Goal: Navigation & Orientation: Find specific page/section

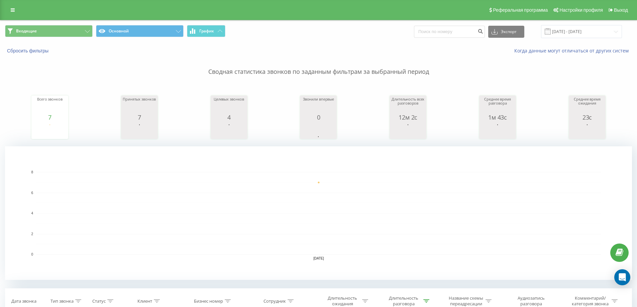
click at [88, 32] on icon at bounding box center [87, 31] width 5 height 3
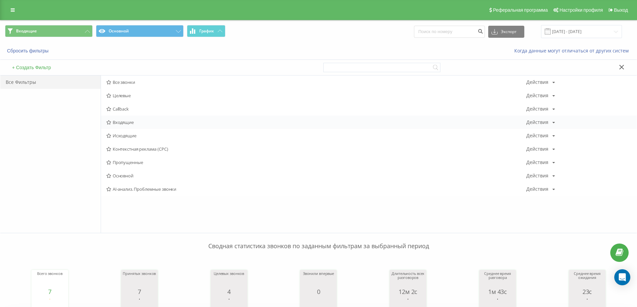
click at [124, 121] on span "Входящие" at bounding box center [316, 122] width 420 height 5
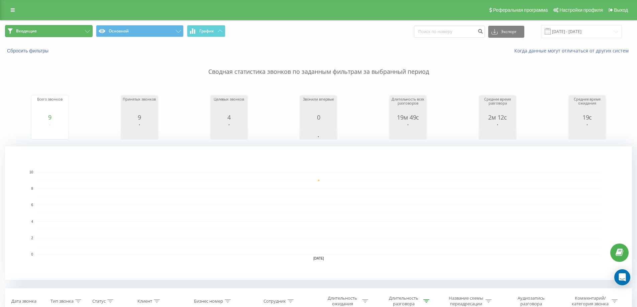
click at [67, 33] on button "Входящие" at bounding box center [49, 31] width 88 height 12
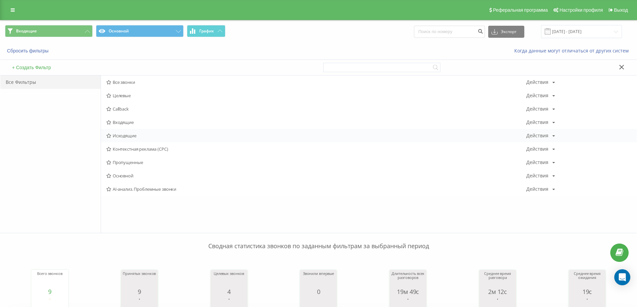
click at [133, 136] on span "Исходящие" at bounding box center [316, 135] width 420 height 5
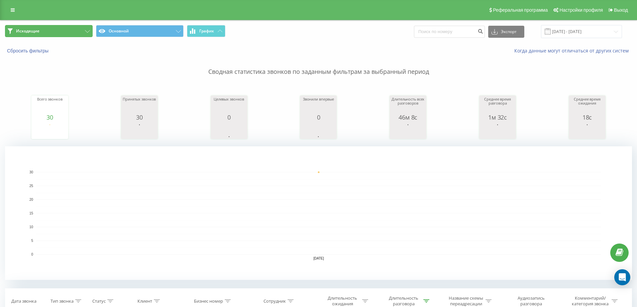
click at [65, 32] on button "Исходящие" at bounding box center [49, 31] width 88 height 12
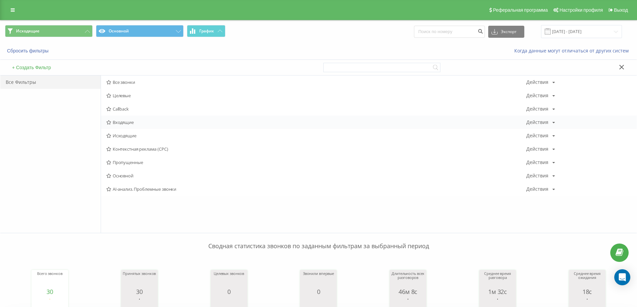
click at [125, 121] on span "Входящие" at bounding box center [316, 122] width 420 height 5
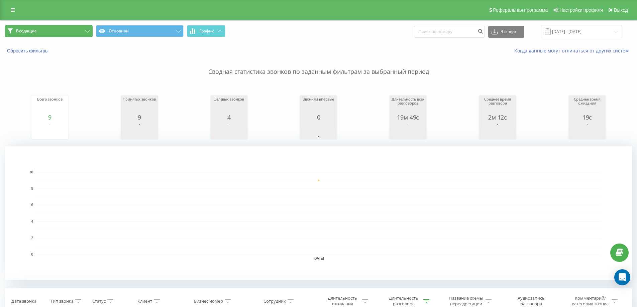
click at [60, 32] on button "Входящие" at bounding box center [49, 31] width 88 height 12
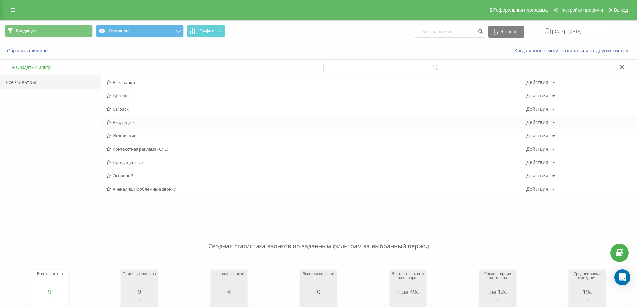
click at [113, 125] on span "Входящие" at bounding box center [316, 122] width 420 height 5
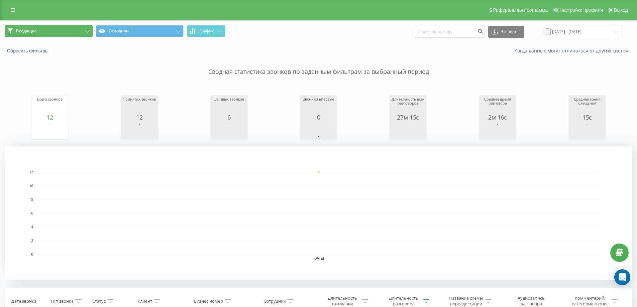
click at [48, 32] on button "Входящие" at bounding box center [49, 31] width 88 height 12
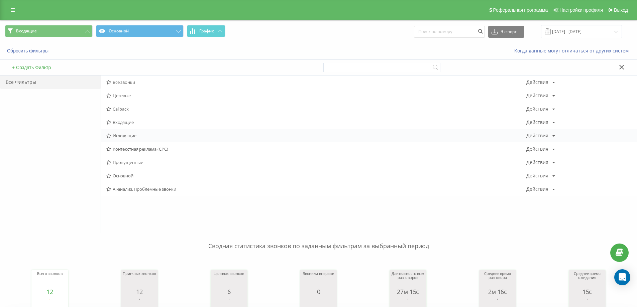
click at [112, 136] on span "Исходящие" at bounding box center [316, 135] width 420 height 5
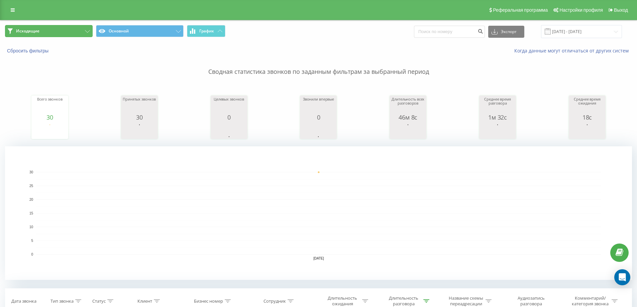
click at [79, 29] on button "Исходящие" at bounding box center [49, 31] width 88 height 12
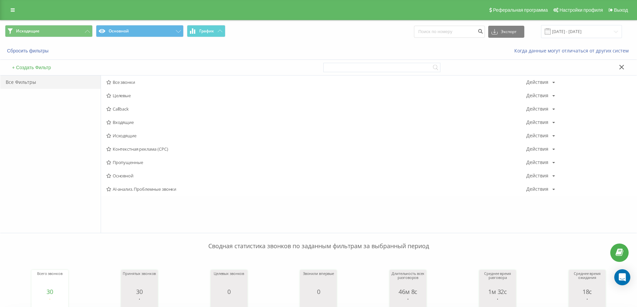
drag, startPoint x: 128, startPoint y: 125, endPoint x: 127, endPoint y: 108, distance: 16.8
click at [128, 125] on span "Входящие" at bounding box center [316, 122] width 420 height 5
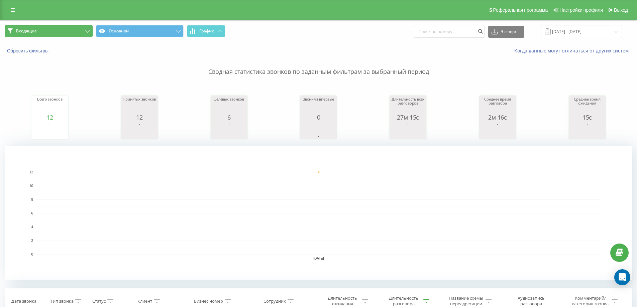
click at [64, 29] on button "Входящие" at bounding box center [49, 31] width 88 height 12
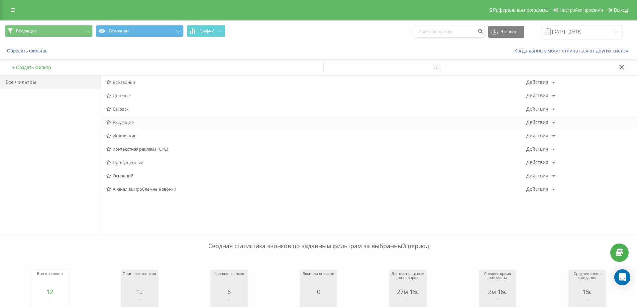
click at [118, 119] on div "Входящие Действия Редактировать Копировать Удалить По умолчанию Поделиться" at bounding box center [368, 122] width 535 height 13
click at [124, 124] on span "Входящие" at bounding box center [316, 122] width 420 height 5
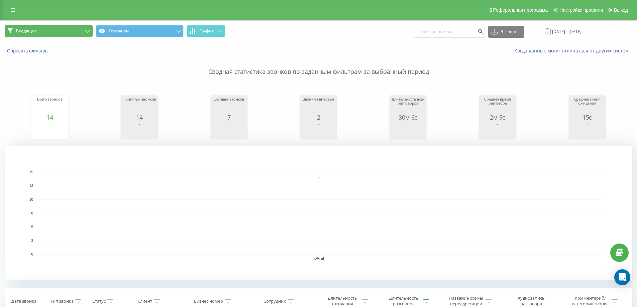
click at [73, 33] on button "Входящие" at bounding box center [49, 31] width 88 height 12
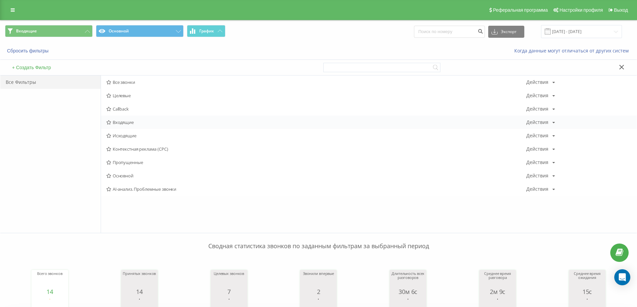
click at [132, 126] on div "Входящие Действия Редактировать Копировать Удалить По умолчанию Поделиться" at bounding box center [368, 122] width 535 height 13
click at [128, 124] on span "Входящие" at bounding box center [316, 122] width 420 height 5
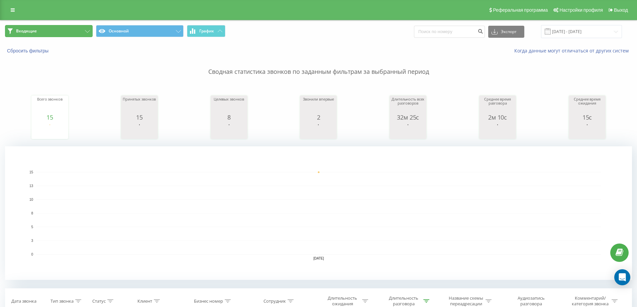
click at [87, 29] on button "Входящие" at bounding box center [49, 31] width 88 height 12
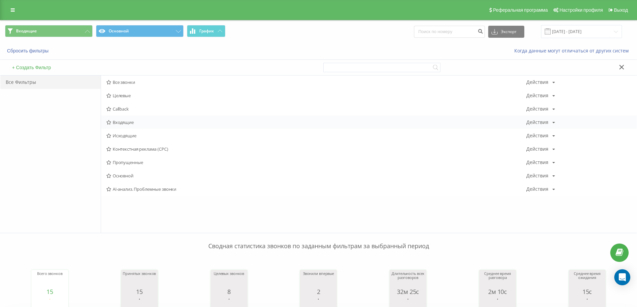
click at [131, 125] on span "Входящие" at bounding box center [316, 122] width 420 height 5
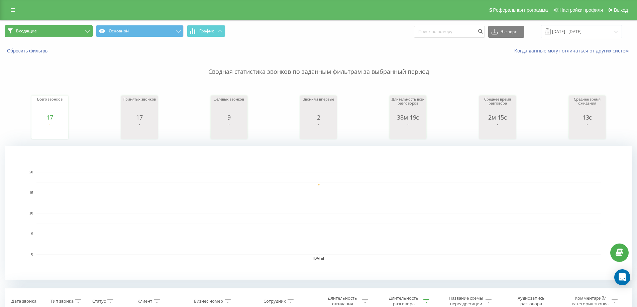
click at [40, 33] on button "Входящие" at bounding box center [49, 31] width 88 height 12
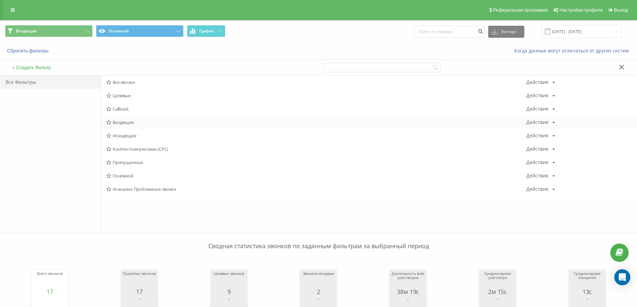
click at [115, 123] on span "Входящие" at bounding box center [316, 122] width 420 height 5
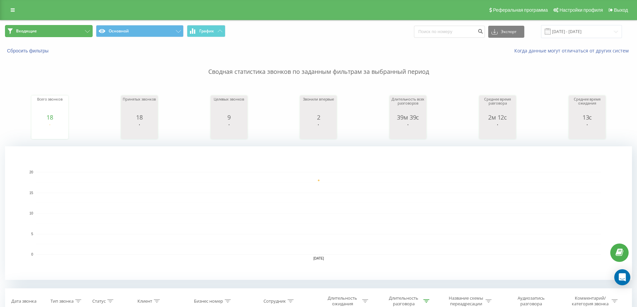
click at [81, 32] on button "Входящие" at bounding box center [49, 31] width 88 height 12
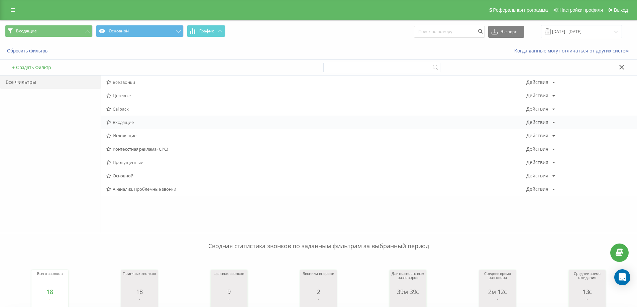
click at [116, 123] on span "Входящие" at bounding box center [316, 122] width 420 height 5
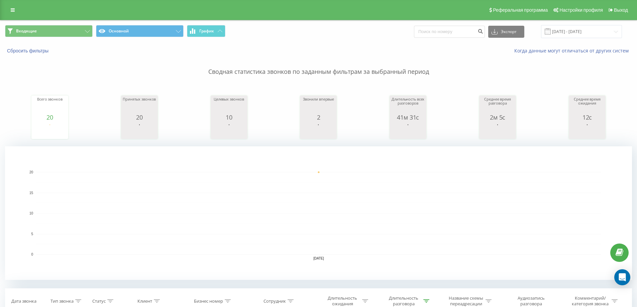
click at [85, 24] on div "Входящие Основной График Экспорт .csv .xls .xlsx [DATE] - [DATE]" at bounding box center [318, 31] width 636 height 22
click at [89, 34] on button "Входящие" at bounding box center [49, 31] width 88 height 12
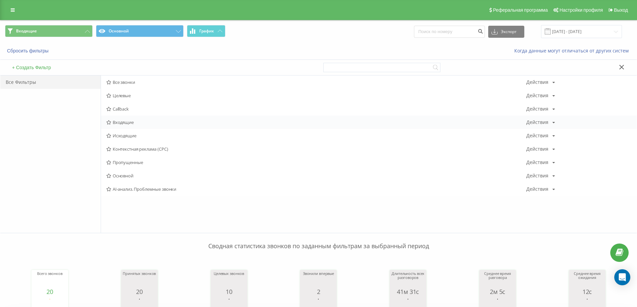
click at [125, 123] on span "Входящие" at bounding box center [316, 122] width 420 height 5
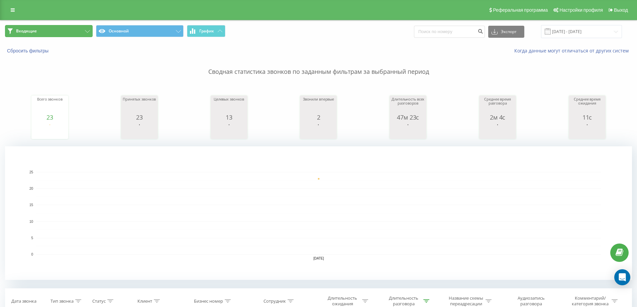
click at [64, 33] on button "Входящие" at bounding box center [49, 31] width 88 height 12
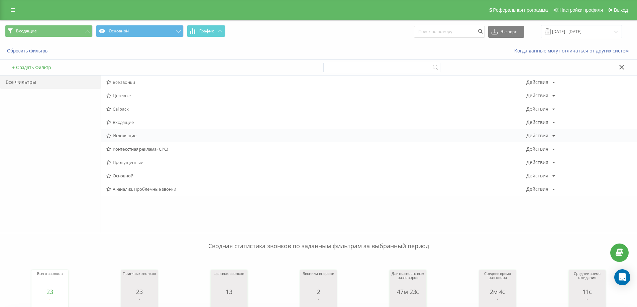
click at [128, 133] on span "Исходящие" at bounding box center [316, 135] width 420 height 5
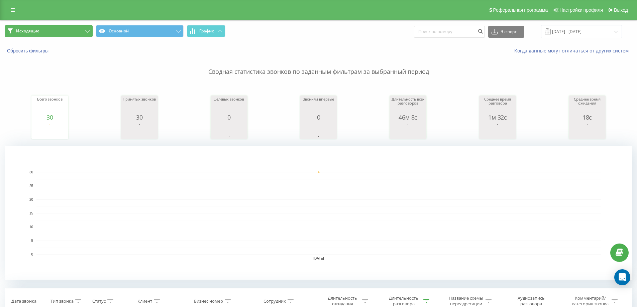
click at [56, 34] on button "Исходящие" at bounding box center [49, 31] width 88 height 12
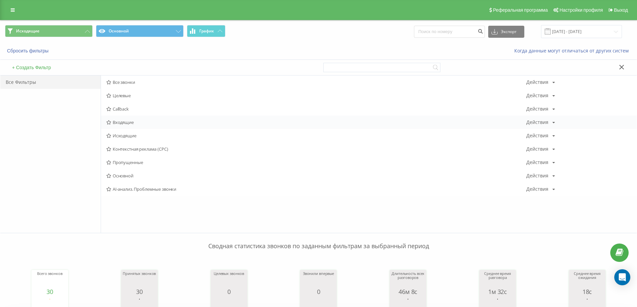
drag, startPoint x: 114, startPoint y: 115, endPoint x: 120, endPoint y: 121, distance: 8.7
click at [115, 116] on div "Все звонки Действия Редактировать Копировать Удалить По умолчанию Поделиться Це…" at bounding box center [368, 136] width 535 height 120
click at [127, 126] on div "Входящие Действия Редактировать Копировать Удалить По умолчанию Поделиться" at bounding box center [368, 122] width 535 height 13
click at [125, 122] on span "Входящие" at bounding box center [316, 122] width 420 height 5
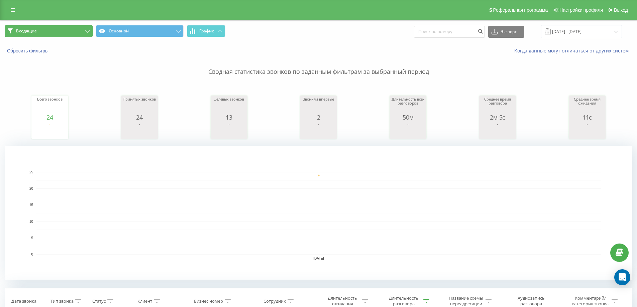
click at [80, 29] on button "Входящие" at bounding box center [49, 31] width 88 height 12
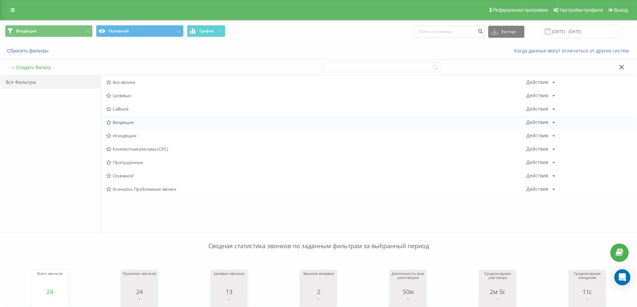
click at [123, 121] on span "Входящие" at bounding box center [316, 122] width 420 height 5
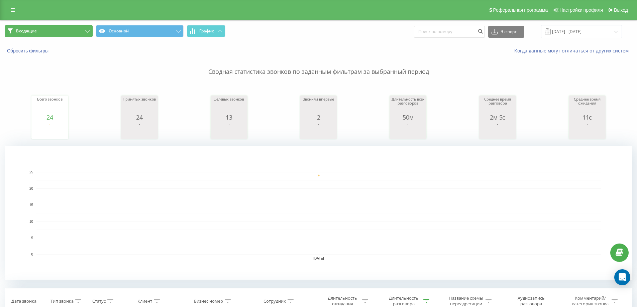
drag, startPoint x: 80, startPoint y: 33, endPoint x: 84, endPoint y: 49, distance: 16.1
click at [80, 33] on button "Входящие" at bounding box center [49, 31] width 88 height 12
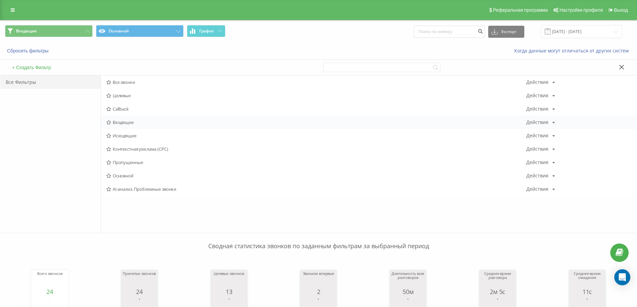
click at [118, 124] on span "Входящие" at bounding box center [316, 122] width 420 height 5
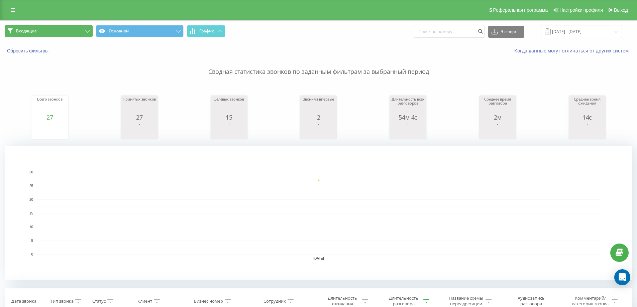
click at [62, 30] on button "Входящие" at bounding box center [49, 31] width 88 height 12
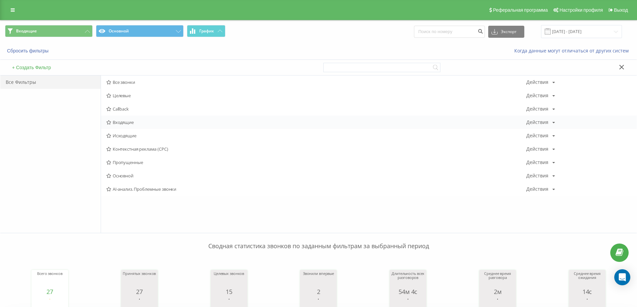
click at [115, 120] on span "Входящие" at bounding box center [316, 122] width 420 height 5
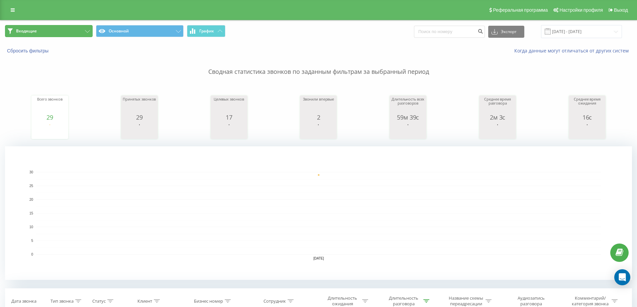
click at [72, 34] on button "Входящие" at bounding box center [49, 31] width 88 height 12
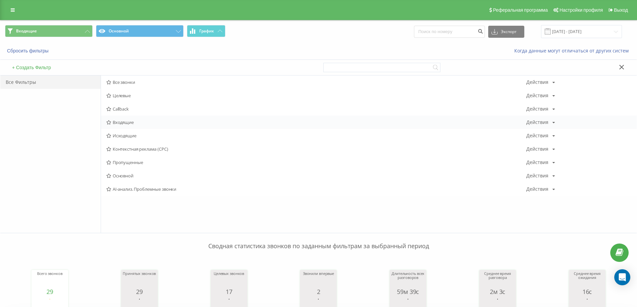
click at [117, 123] on span "Входящие" at bounding box center [316, 122] width 420 height 5
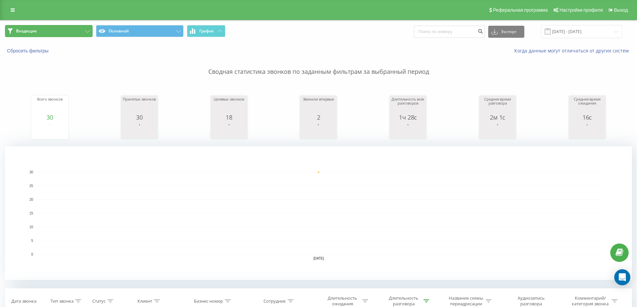
click at [66, 29] on button "Входящие" at bounding box center [49, 31] width 88 height 12
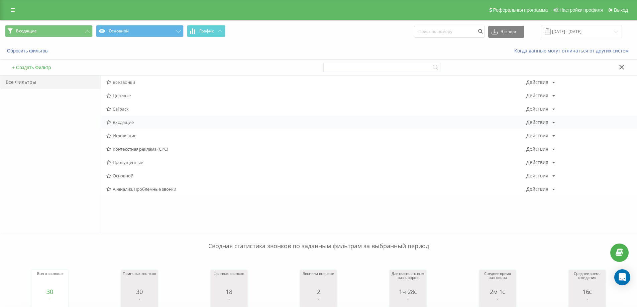
click at [116, 124] on span "Входящие" at bounding box center [316, 122] width 420 height 5
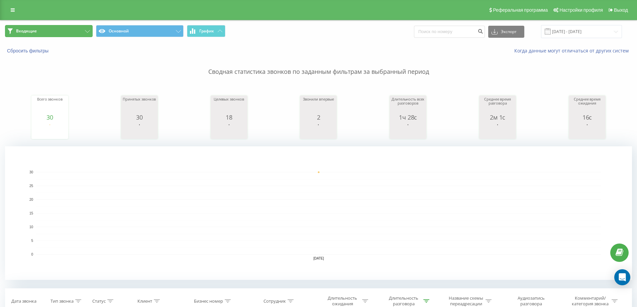
click at [49, 27] on button "Входящие" at bounding box center [49, 31] width 88 height 12
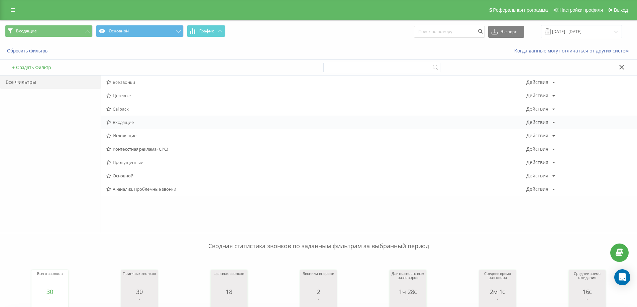
click at [126, 121] on span "Входящие" at bounding box center [316, 122] width 420 height 5
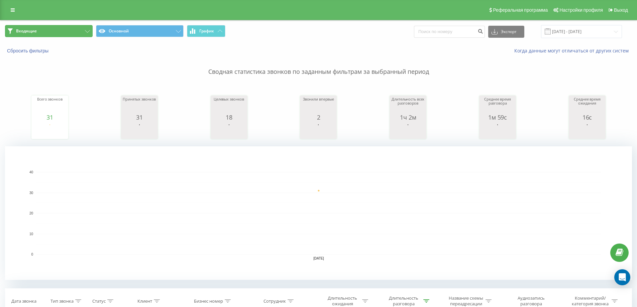
click at [83, 29] on button "Входящие" at bounding box center [49, 31] width 88 height 12
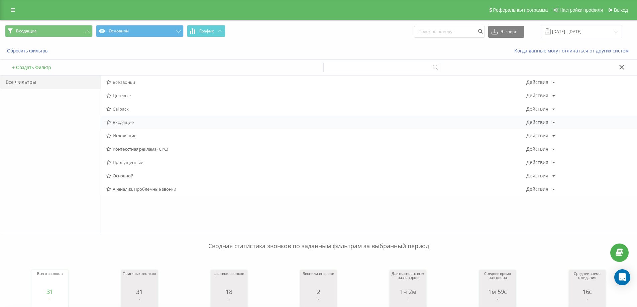
click at [125, 126] on div "Входящие Действия Редактировать Копировать Удалить По умолчанию Поделиться" at bounding box center [368, 122] width 535 height 13
click at [118, 124] on span "Входящие" at bounding box center [316, 122] width 420 height 5
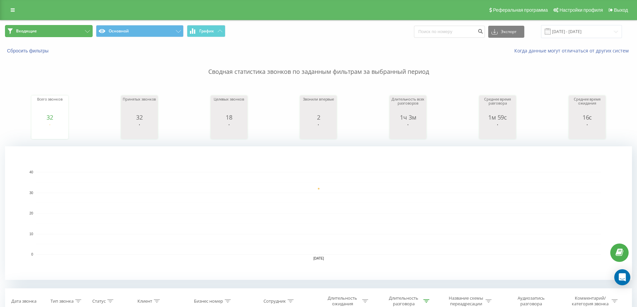
click at [36, 34] on button "Входящие" at bounding box center [49, 31] width 88 height 12
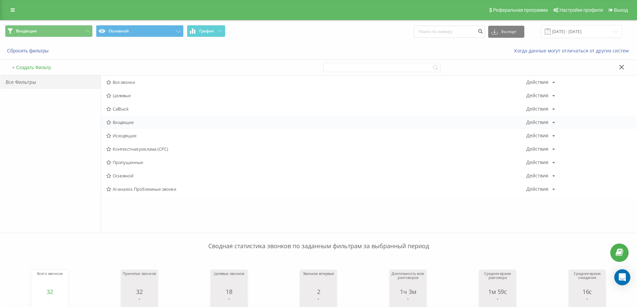
click at [133, 120] on span "Входящие" at bounding box center [316, 122] width 420 height 5
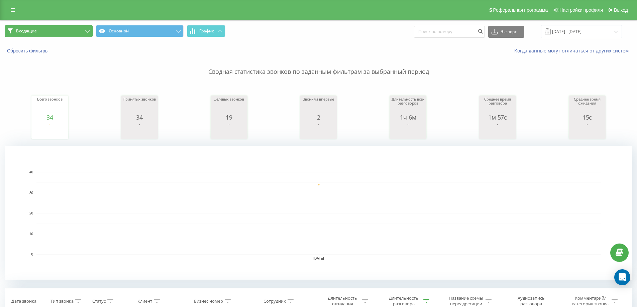
click at [66, 34] on button "Входящие" at bounding box center [49, 31] width 88 height 12
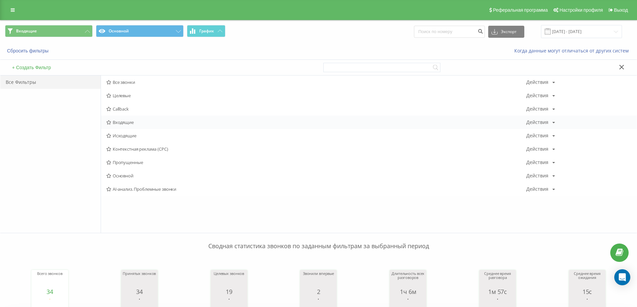
click at [119, 120] on span "Входящие" at bounding box center [316, 122] width 420 height 5
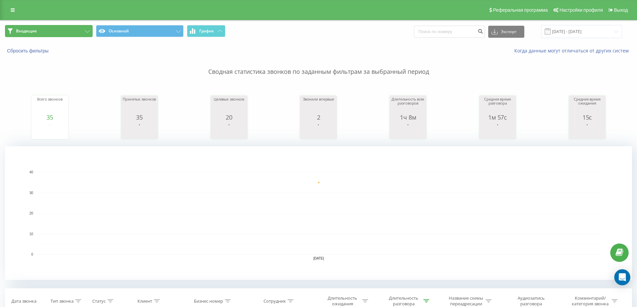
click at [22, 32] on span "Входящие" at bounding box center [26, 30] width 21 height 5
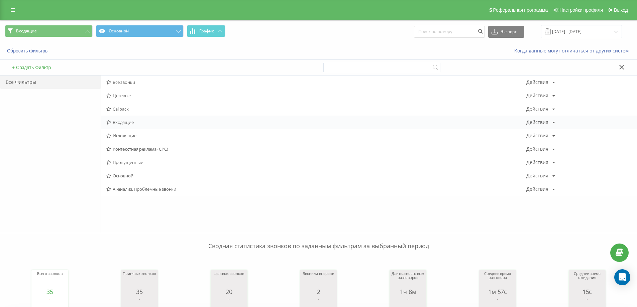
click at [115, 124] on span "Входящие" at bounding box center [316, 122] width 420 height 5
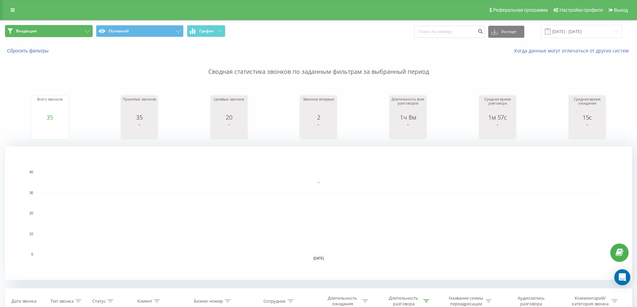
click at [65, 35] on button "Входящие" at bounding box center [49, 31] width 88 height 12
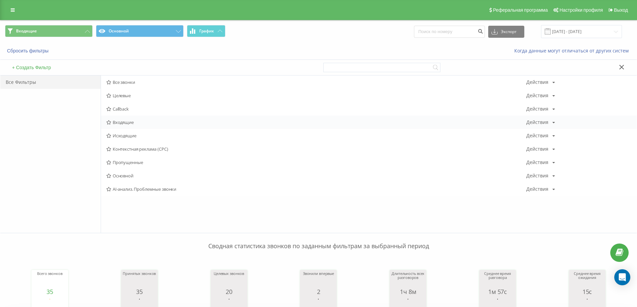
click at [115, 120] on span "Входящие" at bounding box center [316, 122] width 420 height 5
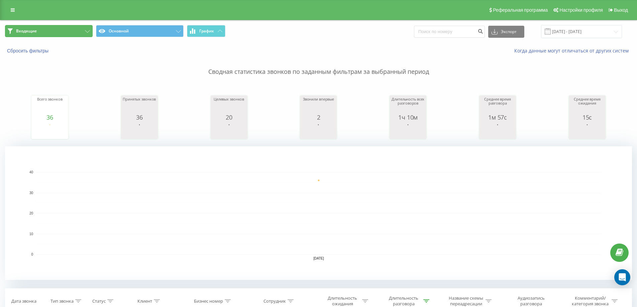
click at [34, 30] on span "Входящие" at bounding box center [26, 30] width 21 height 5
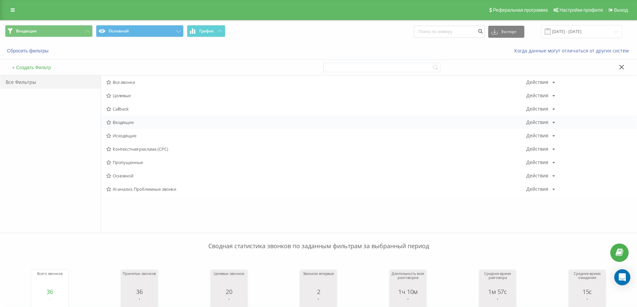
click at [117, 121] on span "Входящие" at bounding box center [316, 122] width 420 height 5
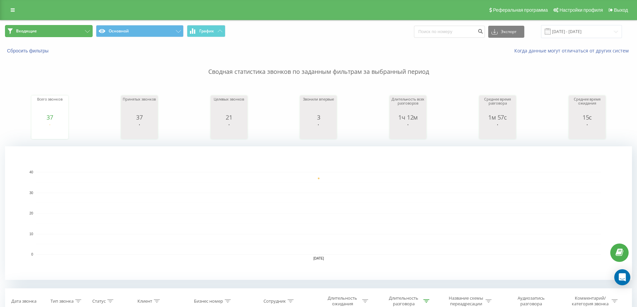
click at [68, 34] on button "Входящие" at bounding box center [49, 31] width 88 height 12
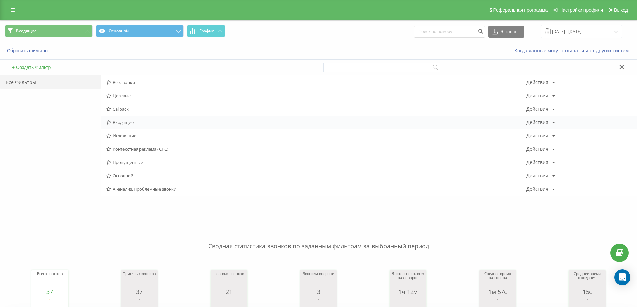
click at [131, 121] on span "Входящие" at bounding box center [316, 122] width 420 height 5
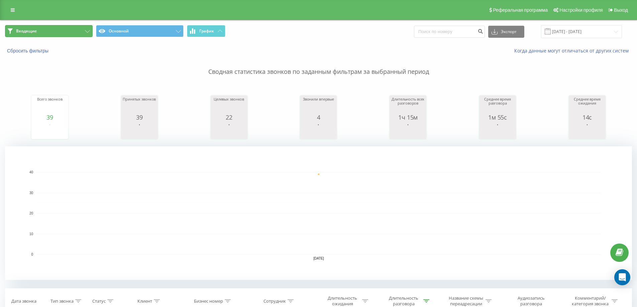
click at [64, 32] on button "Входящие" at bounding box center [49, 31] width 88 height 12
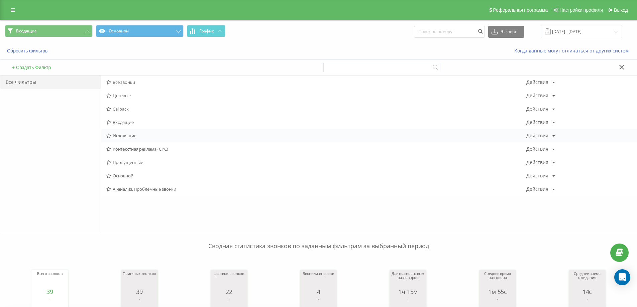
click at [128, 133] on span "Исходящие" at bounding box center [316, 135] width 420 height 5
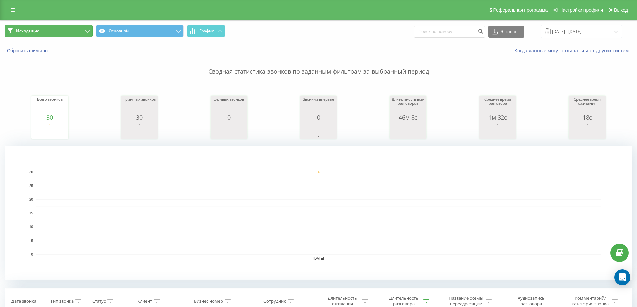
click at [54, 34] on button "Исходящие" at bounding box center [49, 31] width 88 height 12
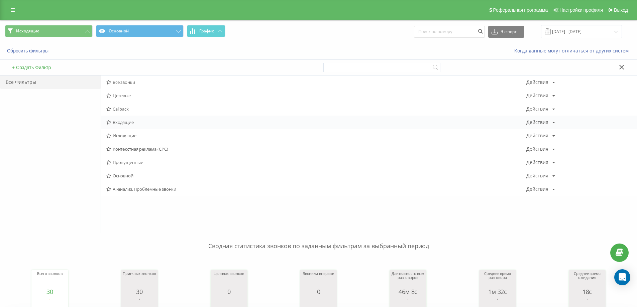
click at [120, 121] on span "Входящие" at bounding box center [316, 122] width 420 height 5
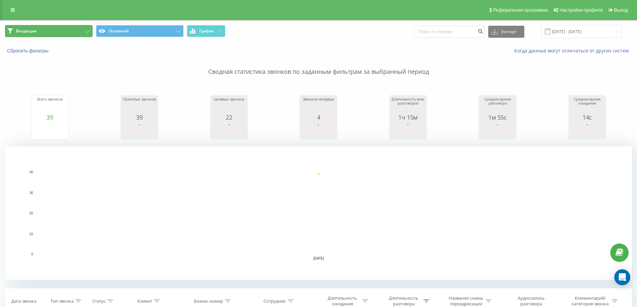
click at [71, 29] on button "Входящие" at bounding box center [49, 31] width 88 height 12
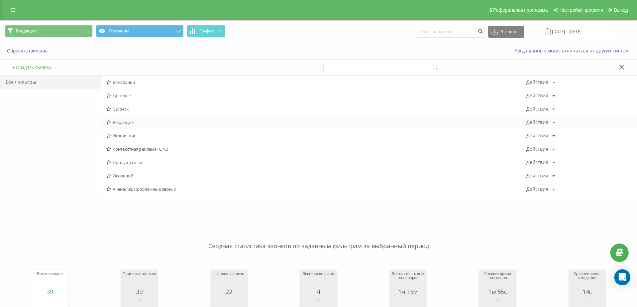
click at [116, 122] on span "Входящие" at bounding box center [316, 122] width 420 height 5
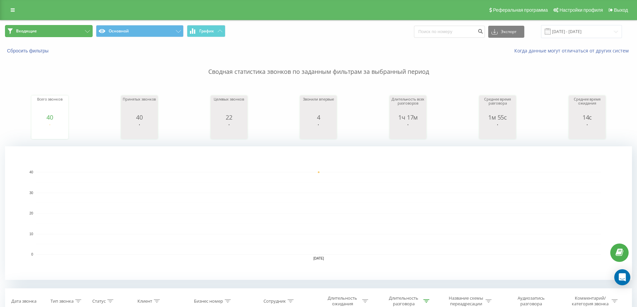
click at [76, 33] on button "Входящие" at bounding box center [49, 31] width 88 height 12
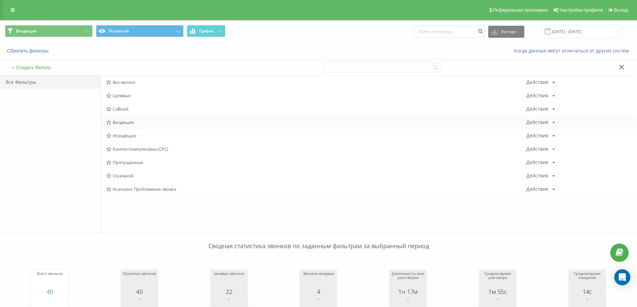
click at [111, 124] on icon at bounding box center [108, 122] width 5 height 4
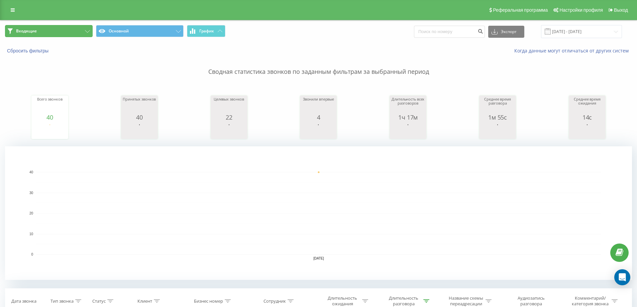
click at [74, 26] on button "Входящие" at bounding box center [49, 31] width 88 height 12
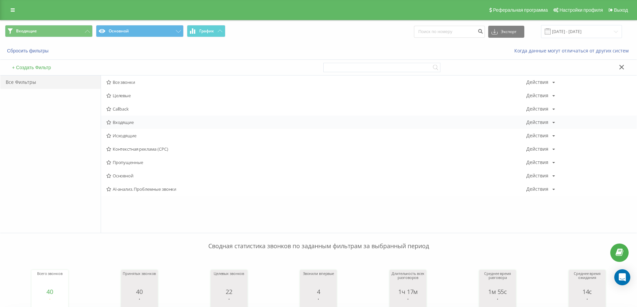
click at [124, 123] on span "Входящие" at bounding box center [316, 122] width 420 height 5
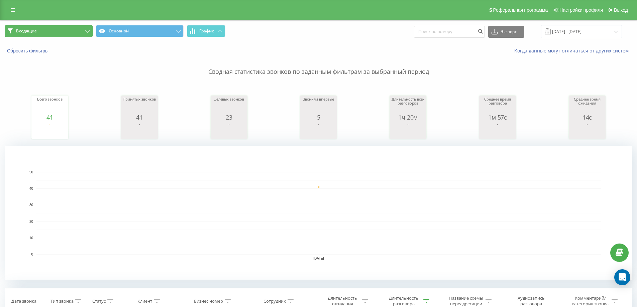
click at [73, 34] on button "Входящие" at bounding box center [49, 31] width 88 height 12
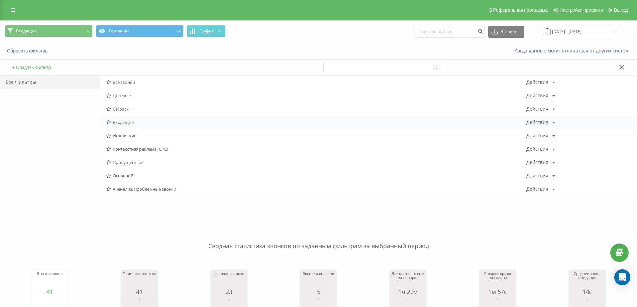
click at [121, 122] on span "Входящие" at bounding box center [316, 122] width 420 height 5
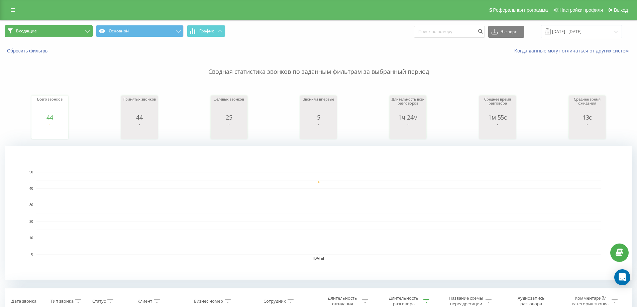
click at [75, 34] on button "Входящие" at bounding box center [49, 31] width 88 height 12
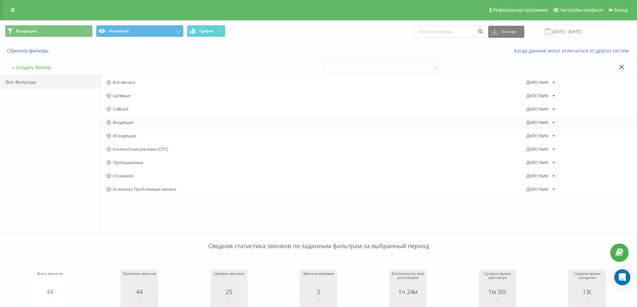
click at [132, 122] on span "Входящие" at bounding box center [316, 122] width 420 height 5
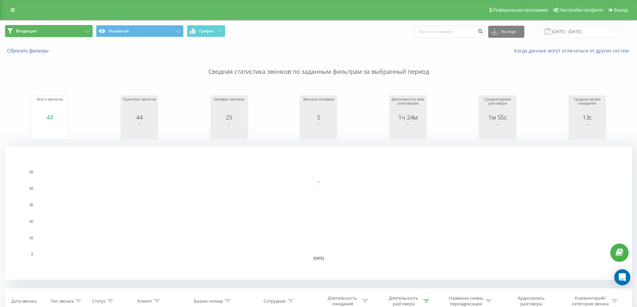
click at [60, 32] on button "Входящие" at bounding box center [49, 31] width 88 height 12
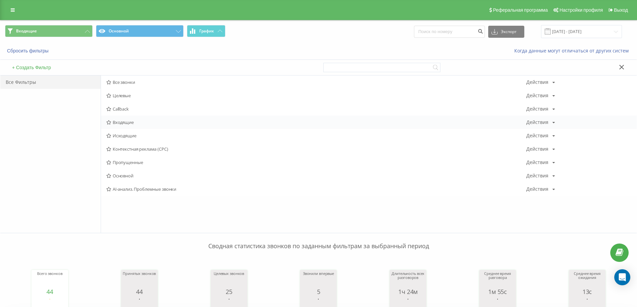
click at [120, 120] on span "Входящие" at bounding box center [316, 122] width 420 height 5
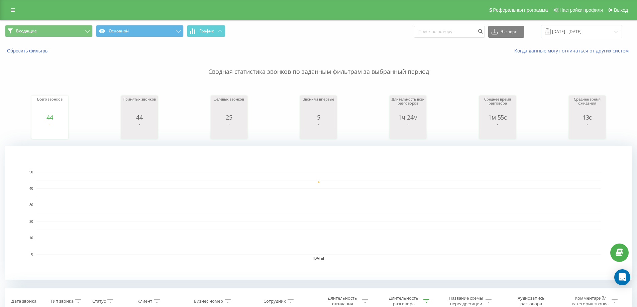
click at [49, 37] on span "Входящие Основной График" at bounding box center [159, 31] width 308 height 13
click at [48, 35] on button "Входящие" at bounding box center [49, 31] width 88 height 12
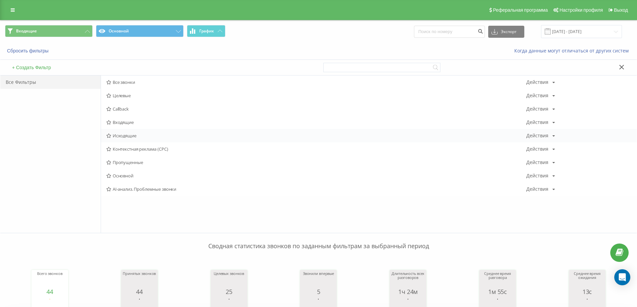
click at [111, 132] on div "Исходящие Действия Редактировать Копировать Удалить По умолчанию Поделиться" at bounding box center [368, 135] width 535 height 13
click at [118, 121] on span "Входящие" at bounding box center [316, 122] width 420 height 5
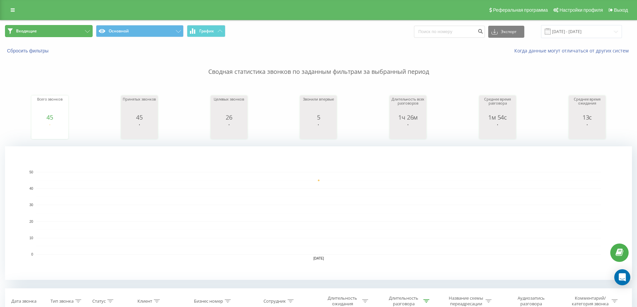
click at [40, 31] on button "Входящие" at bounding box center [49, 31] width 88 height 12
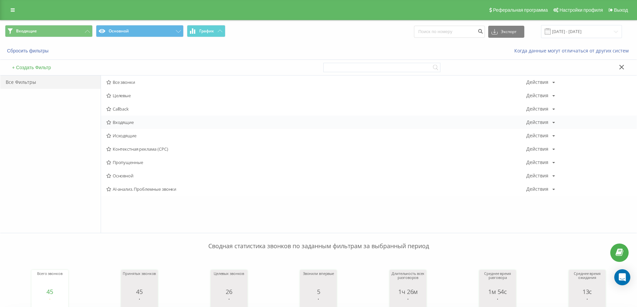
click at [110, 122] on icon at bounding box center [108, 122] width 5 height 4
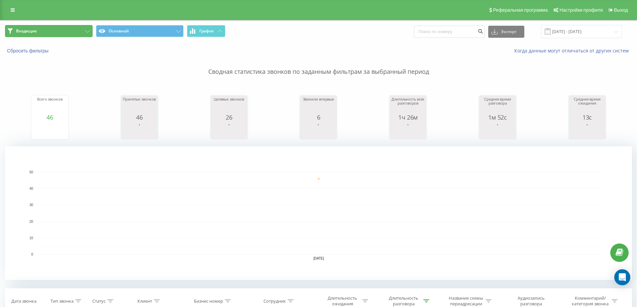
click at [82, 32] on button "Входящие" at bounding box center [49, 31] width 88 height 12
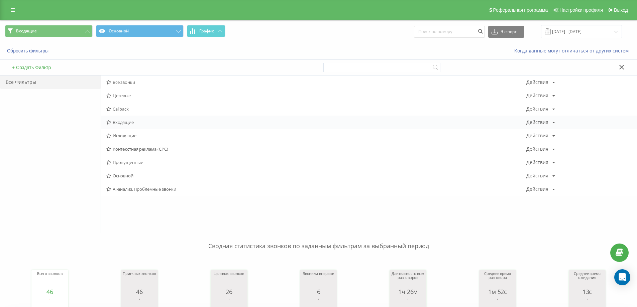
click at [119, 124] on span "Входящие" at bounding box center [316, 122] width 420 height 5
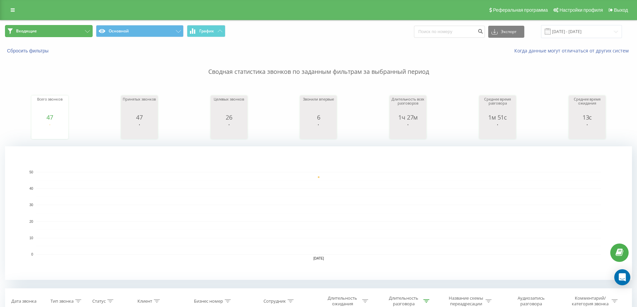
click at [58, 27] on button "Входящие" at bounding box center [49, 31] width 88 height 12
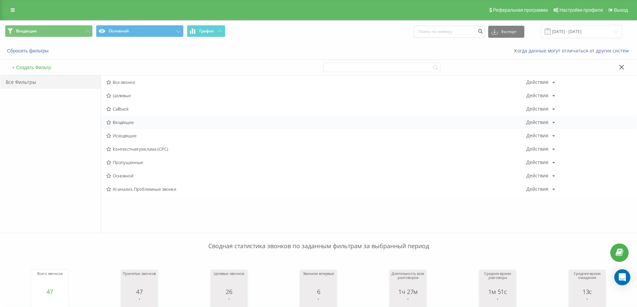
click at [120, 122] on span "Входящие" at bounding box center [316, 122] width 420 height 5
